Goal: Entertainment & Leisure: Consume media (video, audio)

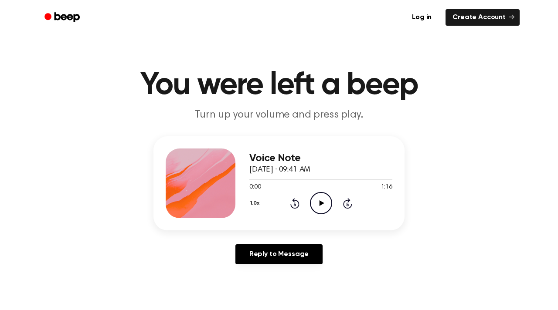
click at [321, 200] on icon "Play Audio" at bounding box center [321, 203] width 22 height 22
click at [318, 205] on icon "Pause Audio" at bounding box center [321, 203] width 22 height 22
drag, startPoint x: 258, startPoint y: 179, endPoint x: 245, endPoint y: 178, distance: 13.1
click at [245, 178] on div "Voice Note [DATE] · 09:41 AM 0:05 1:16 Your browser does not support the [objec…" at bounding box center [278, 183] width 251 height 94
drag, startPoint x: 255, startPoint y: 180, endPoint x: 245, endPoint y: 180, distance: 9.6
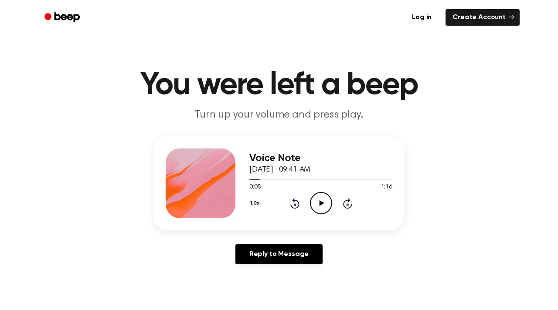
click at [245, 180] on div "Voice Note [DATE] · 09:41 AM 0:05 1:16 Your browser does not support the [objec…" at bounding box center [278, 183] width 251 height 94
click at [292, 207] on icon at bounding box center [294, 203] width 9 height 10
click at [333, 201] on div "1.0x Rewind 5 seconds Play Audio Skip 5 seconds" at bounding box center [320, 203] width 143 height 22
click at [324, 198] on icon "Play Audio" at bounding box center [321, 203] width 22 height 22
click at [324, 198] on icon "Pause Audio" at bounding box center [321, 203] width 22 height 22
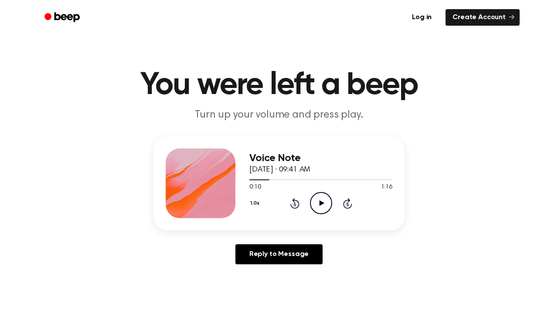
click at [324, 198] on icon "Play Audio" at bounding box center [321, 203] width 22 height 22
click at [324, 198] on icon "Pause Audio" at bounding box center [321, 203] width 22 height 22
click at [324, 198] on icon "Play Audio" at bounding box center [321, 203] width 22 height 22
click at [324, 198] on icon "Pause Audio" at bounding box center [321, 203] width 22 height 22
click at [324, 198] on icon "Play Audio" at bounding box center [321, 203] width 22 height 22
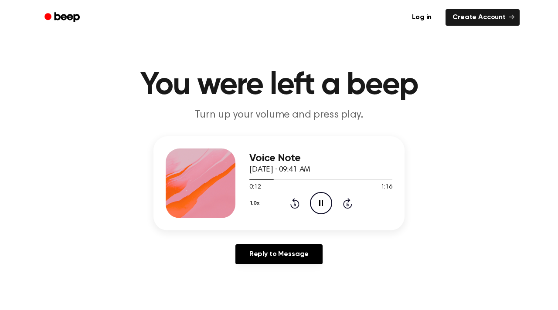
click at [410, 134] on main "You were left a beep Turn up your volume and press play. Voice Note [DATE] · 09…" at bounding box center [279, 268] width 558 height 537
click at [295, 205] on icon at bounding box center [294, 204] width 2 height 3
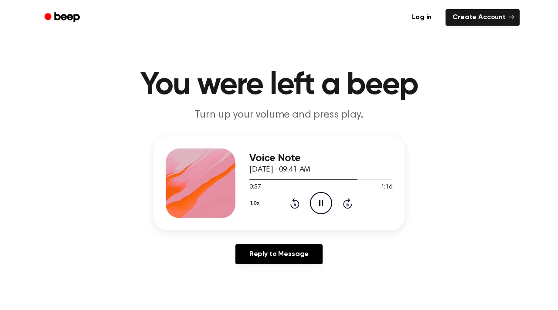
click at [295, 205] on icon at bounding box center [294, 204] width 2 height 3
click at [478, 185] on div "Voice Note [DATE] · 09:41 AM 0:40 1:16 Your browser does not support the [objec…" at bounding box center [278, 203] width 537 height 135
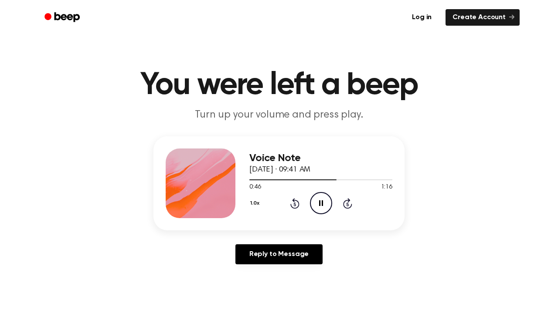
click at [320, 204] on icon "Pause Audio" at bounding box center [321, 203] width 22 height 22
click at [318, 208] on icon "Play Audio" at bounding box center [321, 203] width 22 height 22
click at [325, 204] on icon "Pause Audio" at bounding box center [321, 203] width 22 height 22
click at [325, 204] on icon "Play Audio" at bounding box center [321, 203] width 22 height 22
click at [325, 204] on icon "Pause Audio" at bounding box center [321, 203] width 22 height 22
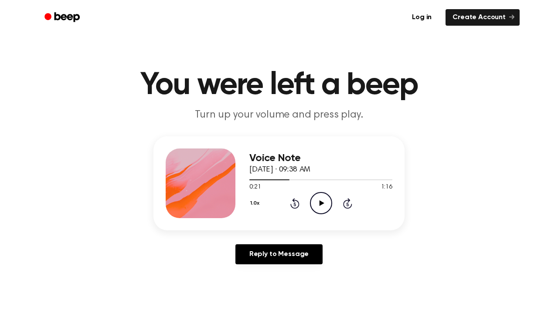
click at [325, 204] on icon "Play Audio" at bounding box center [321, 203] width 22 height 22
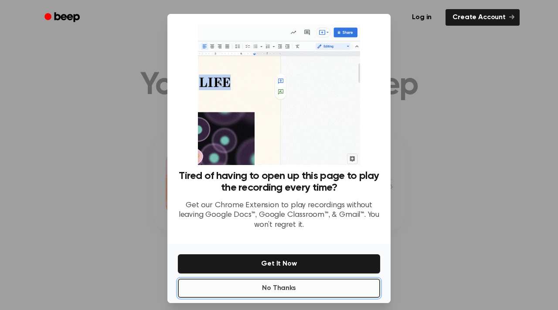
click at [299, 286] on button "No Thanks" at bounding box center [279, 288] width 202 height 19
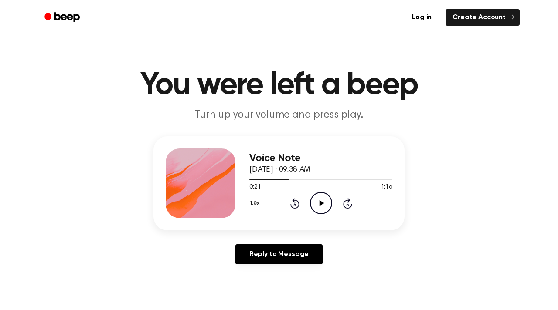
click at [310, 202] on circle at bounding box center [320, 203] width 21 height 21
click at [220, 83] on h1 "You were left a beep" at bounding box center [279, 85] width 446 height 31
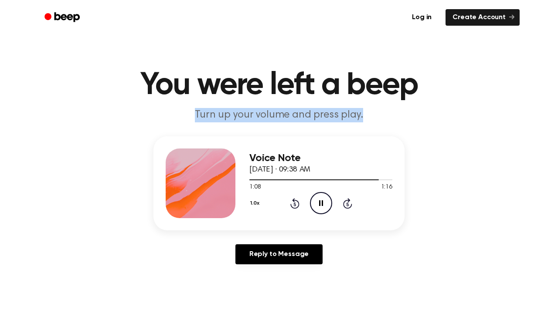
drag, startPoint x: 198, startPoint y: 112, endPoint x: 393, endPoint y: 115, distance: 194.8
click at [393, 115] on p "Turn up your volume and press play." at bounding box center [279, 115] width 335 height 14
